Goal: Transaction & Acquisition: Purchase product/service

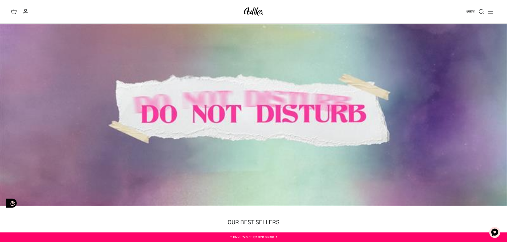
click at [496, 14] on button "Toggle menu" at bounding box center [491, 12] width 12 height 12
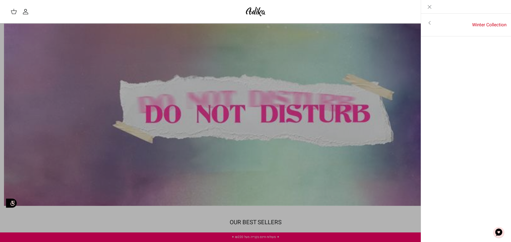
click at [257, 237] on link "Toggle menu" at bounding box center [255, 121] width 511 height 242
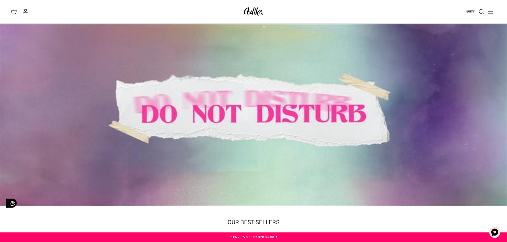
click at [487, 13] on button "Toggle menu" at bounding box center [491, 12] width 12 height 12
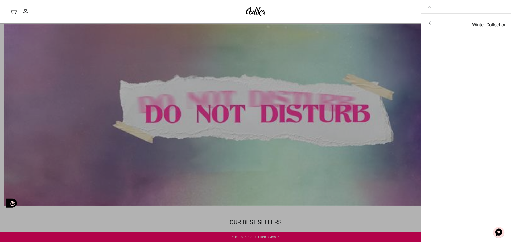
click at [486, 20] on link "Winter Collection" at bounding box center [474, 25] width 73 height 16
click at [485, 21] on link "לכל הפריטים" at bounding box center [466, 23] width 85 height 13
